Goal: Information Seeking & Learning: Learn about a topic

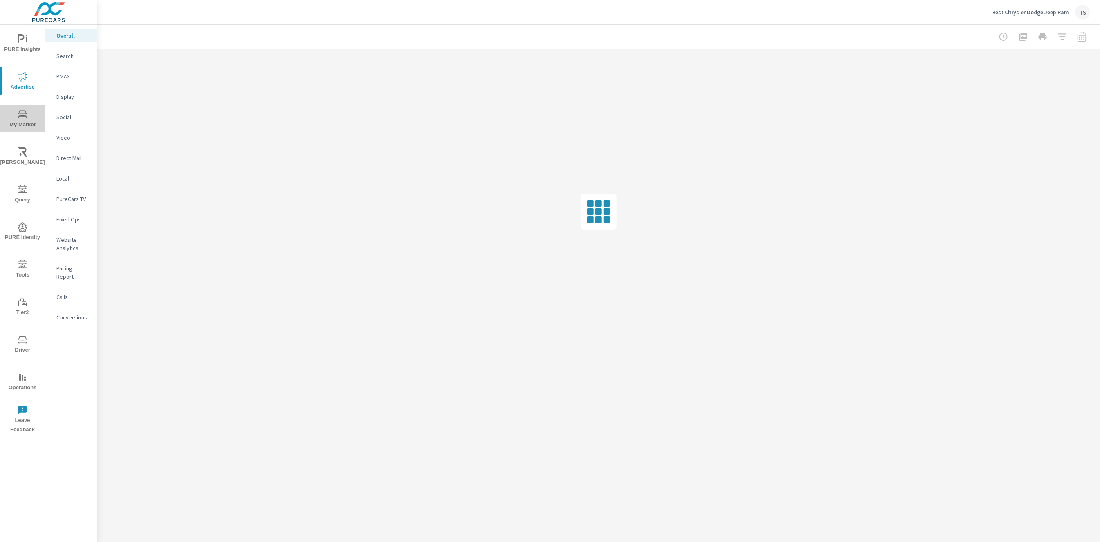
click at [26, 117] on icon "nav menu" at bounding box center [23, 114] width 10 height 8
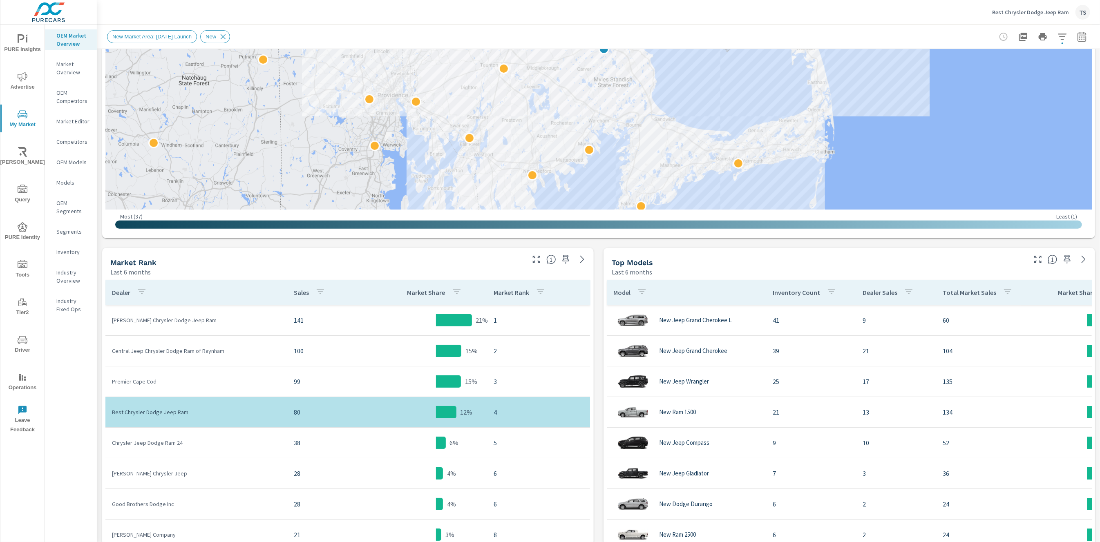
scroll to position [6, 0]
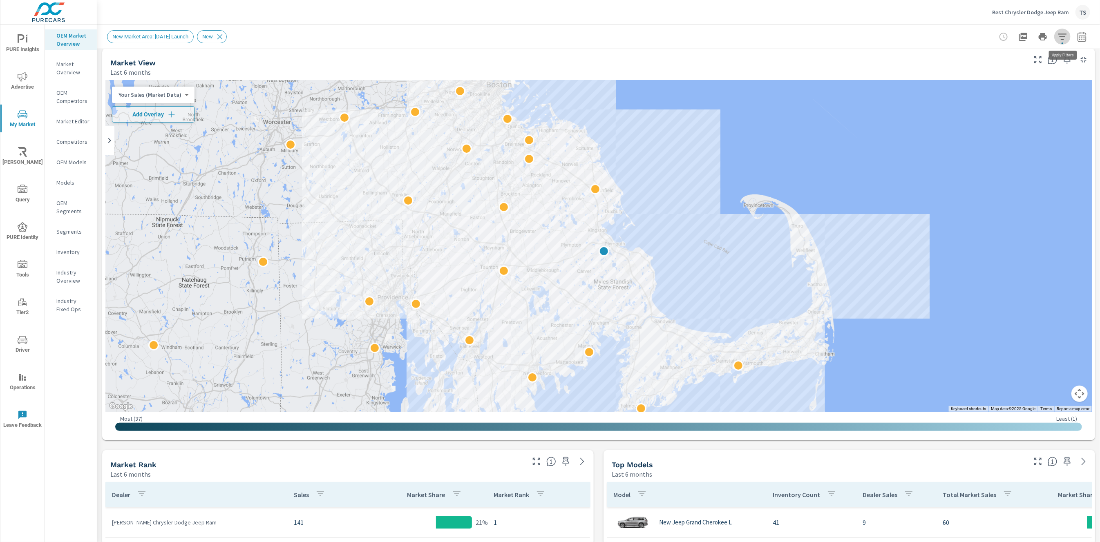
click at [1061, 32] on icon "button" at bounding box center [1063, 37] width 10 height 10
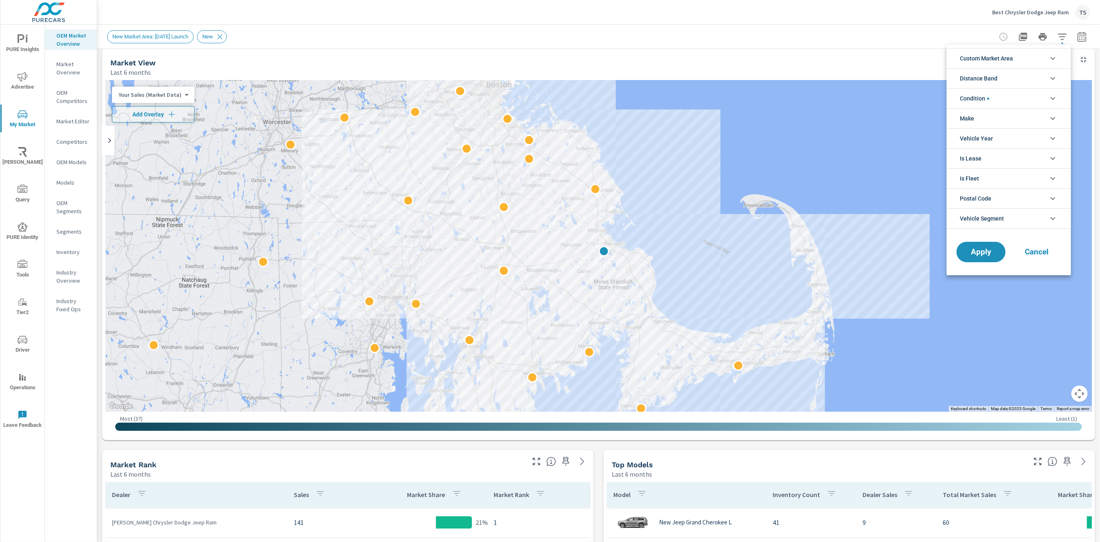
click at [64, 63] on div at bounding box center [550, 271] width 1100 height 542
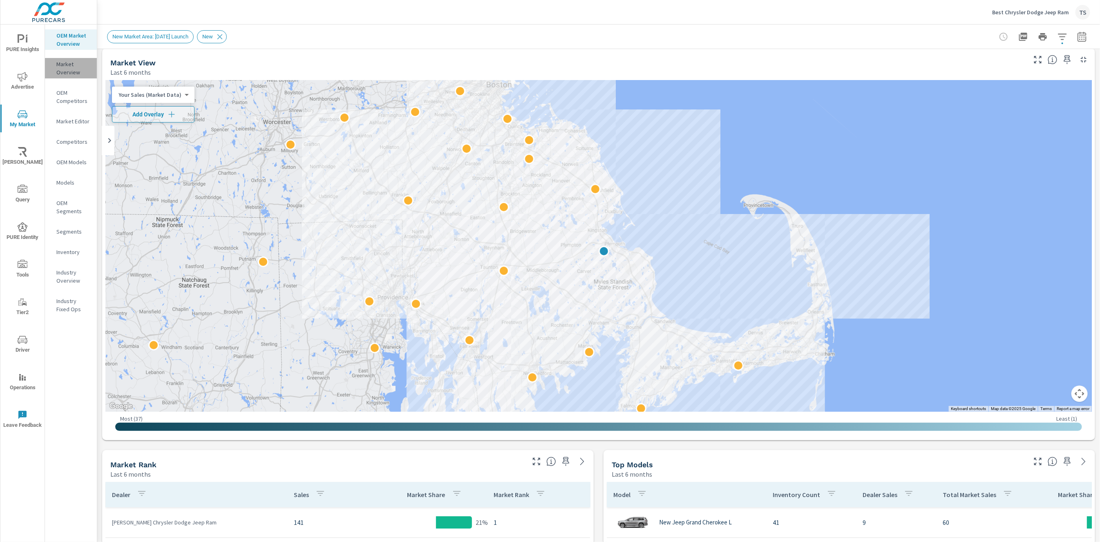
click at [64, 64] on p "Market Overview" at bounding box center [73, 68] width 34 height 16
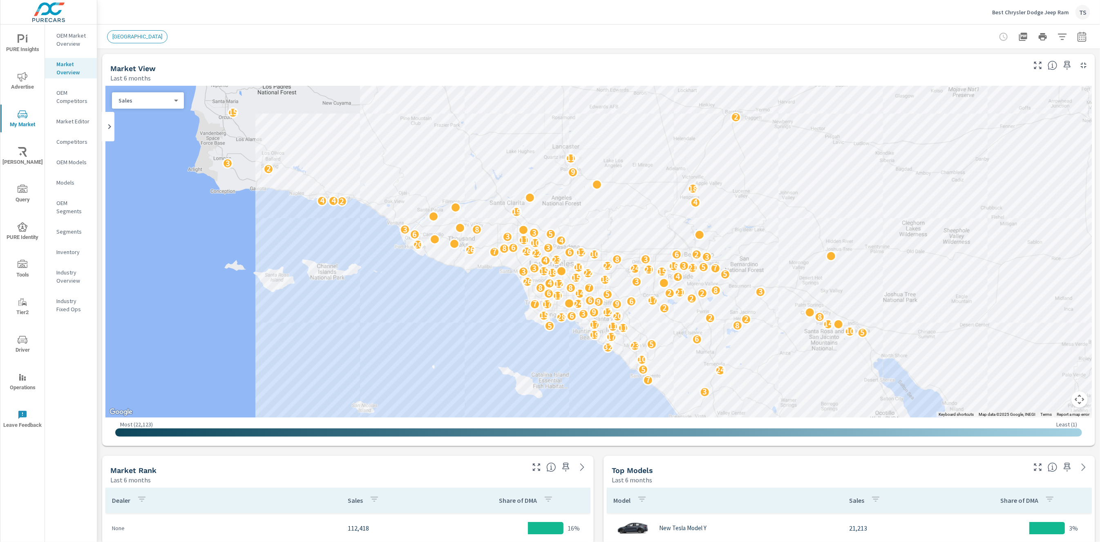
click at [1066, 34] on icon "button" at bounding box center [1063, 37] width 10 height 10
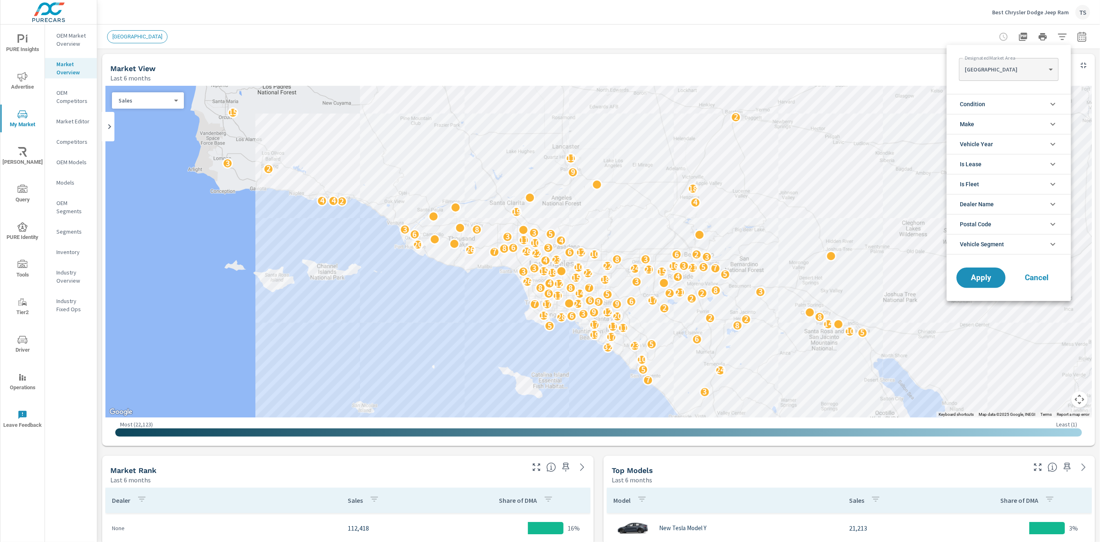
click at [1033, 190] on li "Is Fleet" at bounding box center [1009, 184] width 124 height 20
click at [1024, 242] on li "Dealer Name" at bounding box center [1009, 241] width 124 height 20
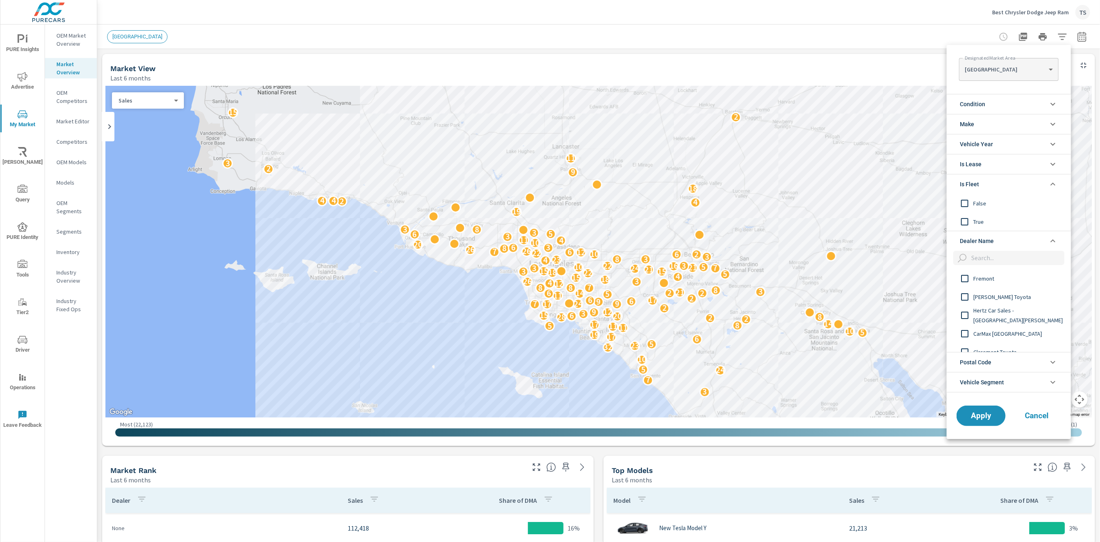
click at [1004, 257] on input "filter options" at bounding box center [1016, 258] width 96 height 14
type input "[PERSON_NAME]"
click at [969, 275] on input "filter options" at bounding box center [964, 278] width 17 height 17
click at [968, 294] on input "filter options" at bounding box center [964, 297] width 17 height 17
click at [969, 313] on input "filter options" at bounding box center [964, 315] width 17 height 17
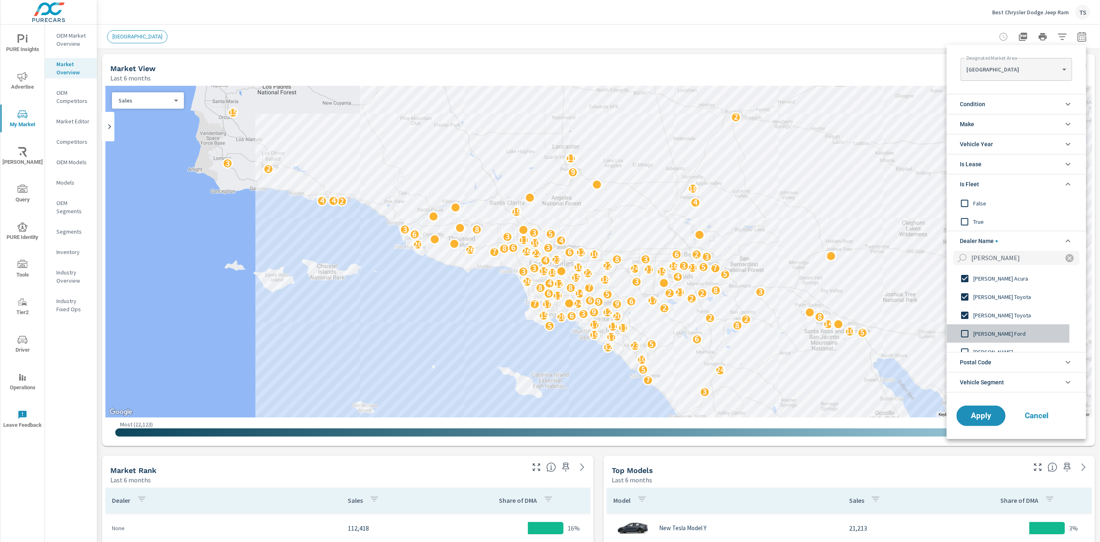
click at [971, 333] on input "filter options" at bounding box center [964, 333] width 17 height 17
click at [972, 327] on input "filter options" at bounding box center [964, 332] width 17 height 17
click at [996, 416] on span "Apply" at bounding box center [981, 416] width 34 height 8
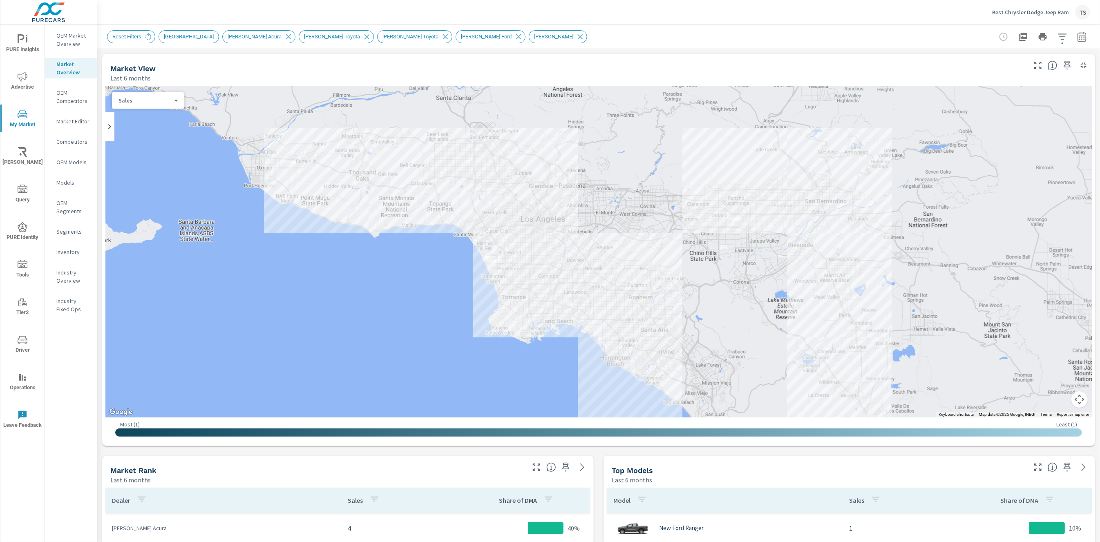
click at [23, 190] on icon "nav menu" at bounding box center [23, 190] width 10 height 10
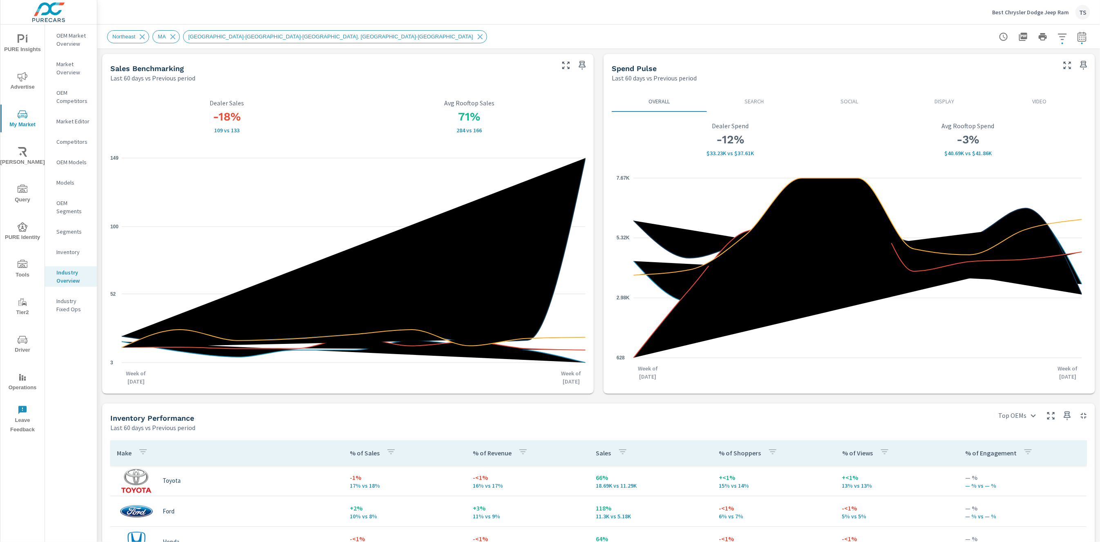
scroll to position [381, 0]
